Goal: Obtain resource: Obtain resource

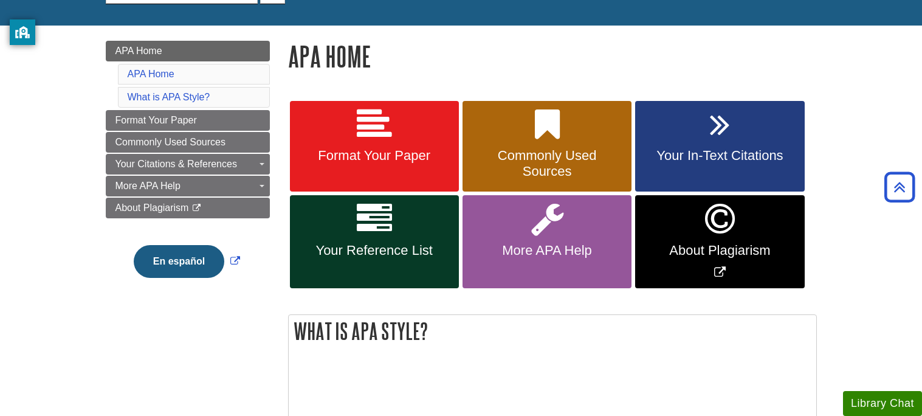
scroll to position [134, 0]
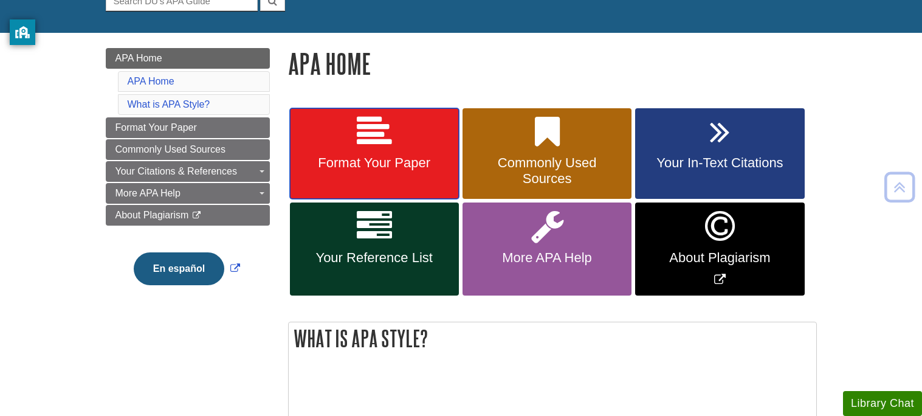
click at [356, 154] on link "Format Your Paper" at bounding box center [374, 153] width 169 height 91
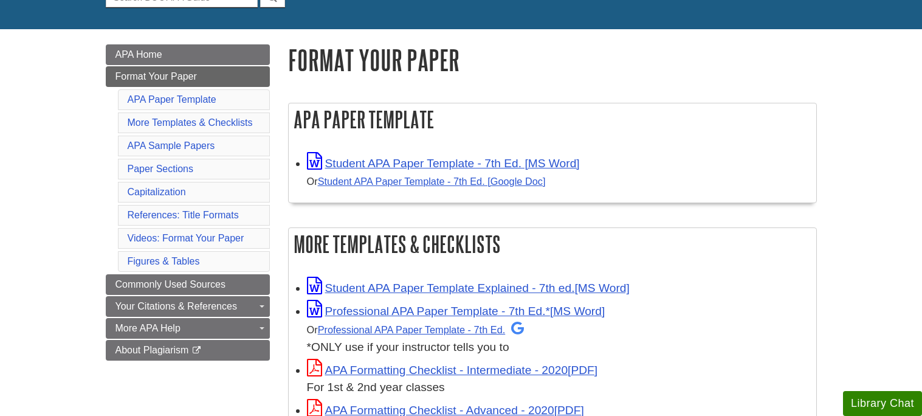
scroll to position [138, 0]
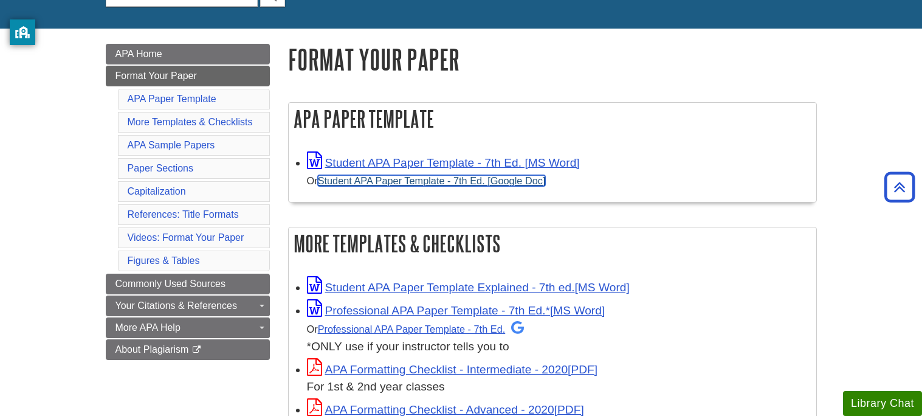
click at [472, 185] on link "Student APA Paper Template - 7th Ed. [Google Doc]" at bounding box center [432, 180] width 228 height 11
